Goal: Find specific page/section: Find specific page/section

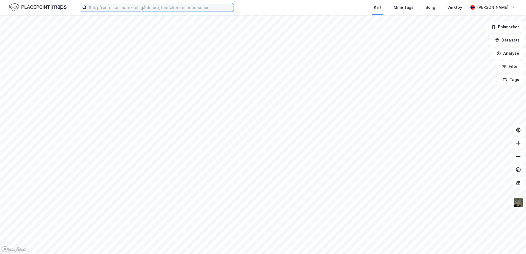
click at [156, 9] on input at bounding box center [160, 7] width 147 height 8
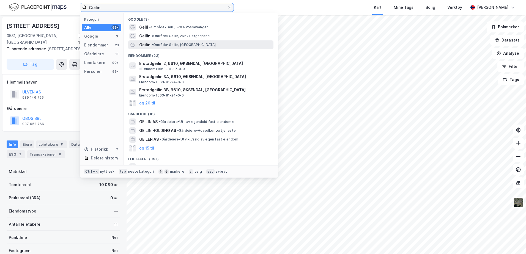
type input "Geilin"
click at [176, 43] on span "• Område • Geilin, Namsos" at bounding box center [183, 45] width 64 height 4
